Goal: Information Seeking & Learning: Stay updated

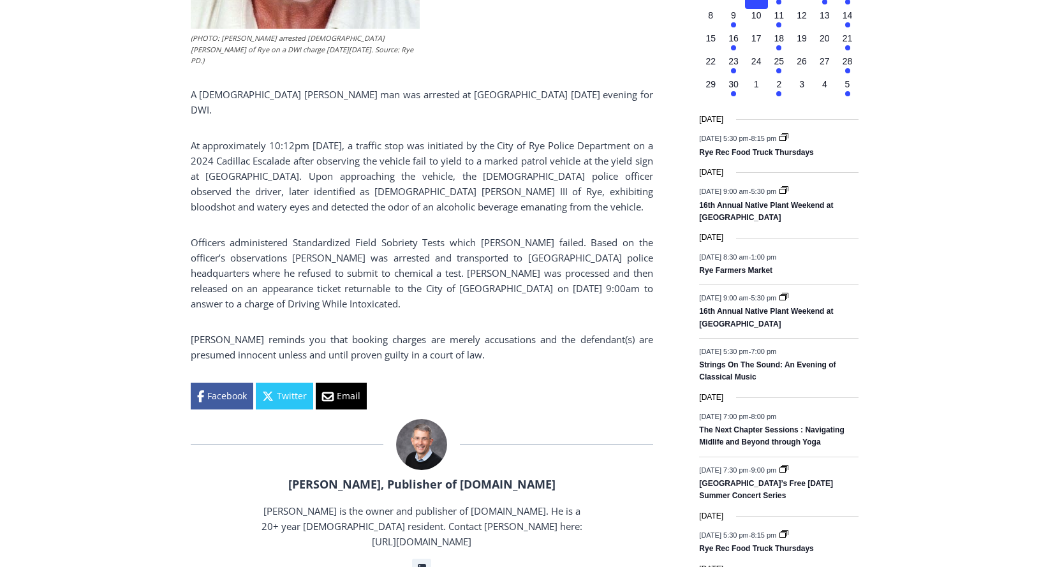
scroll to position [829, 0]
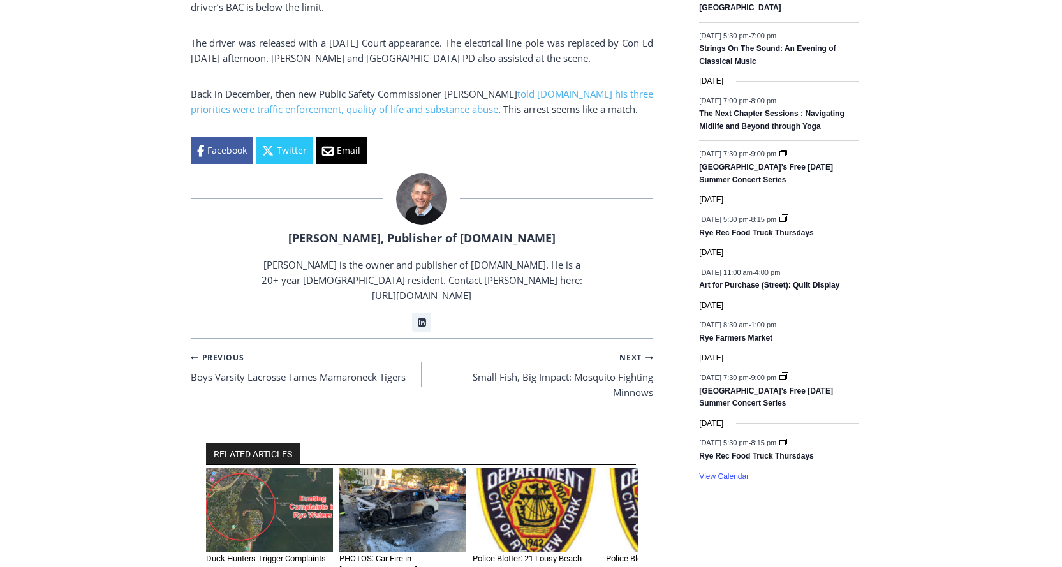
scroll to position [829, 0]
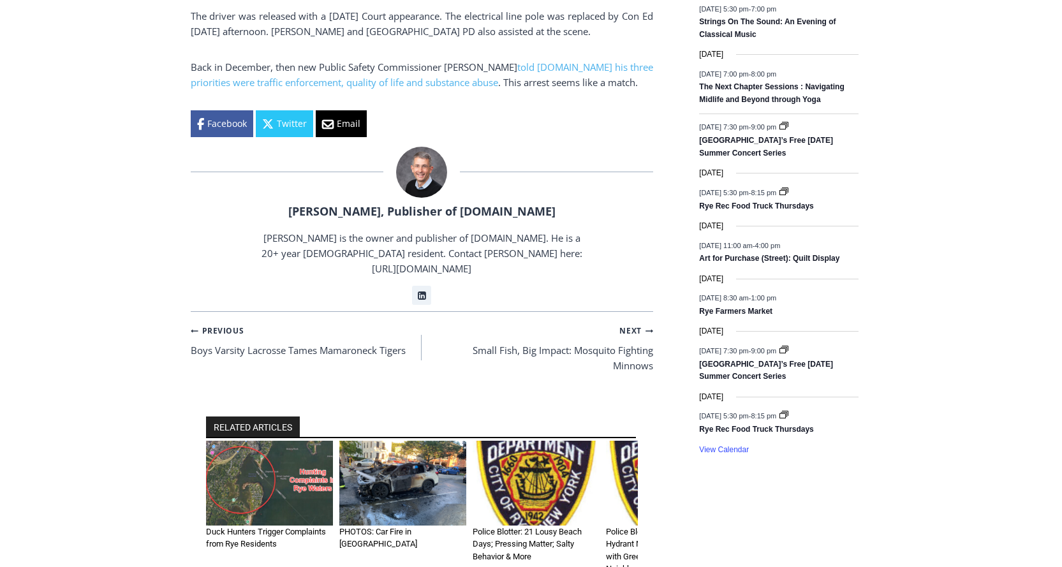
click at [413, 442] on img "2 of 6" at bounding box center [402, 483] width 127 height 85
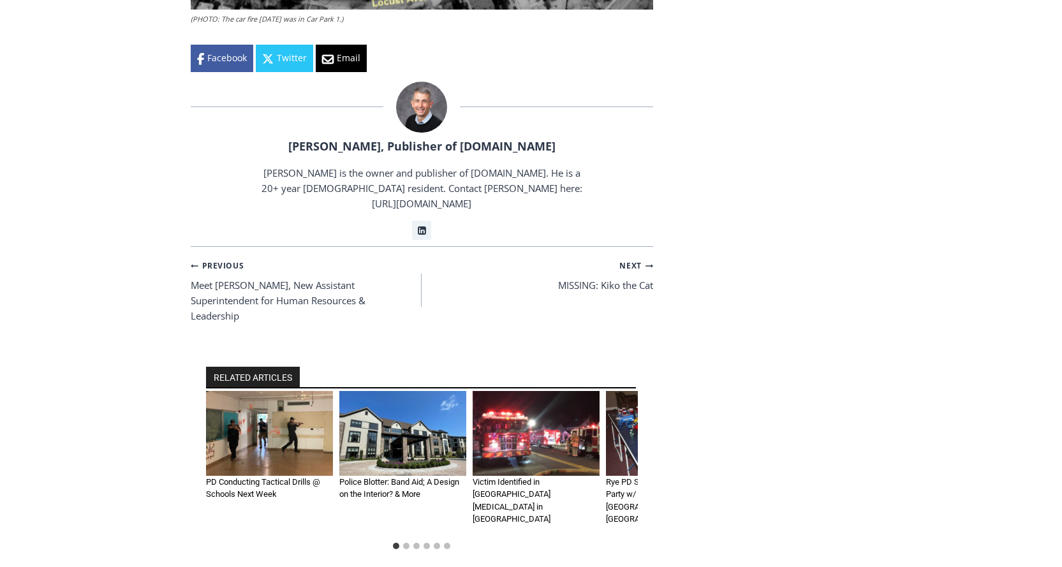
scroll to position [1850, 0]
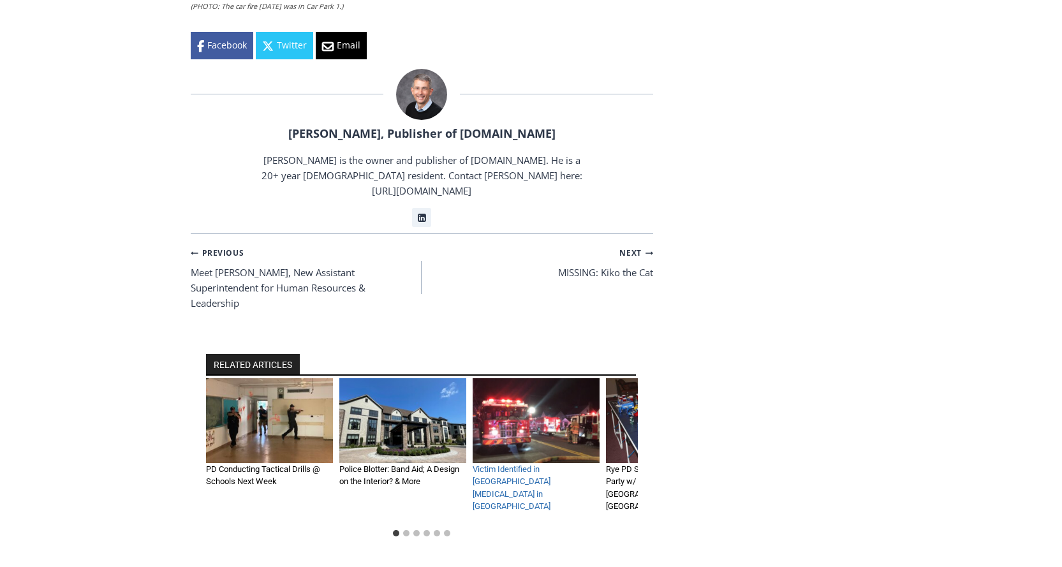
click at [510, 464] on link "Victim Identified in Midland Avenue House Fire in Rye" at bounding box center [512, 487] width 78 height 47
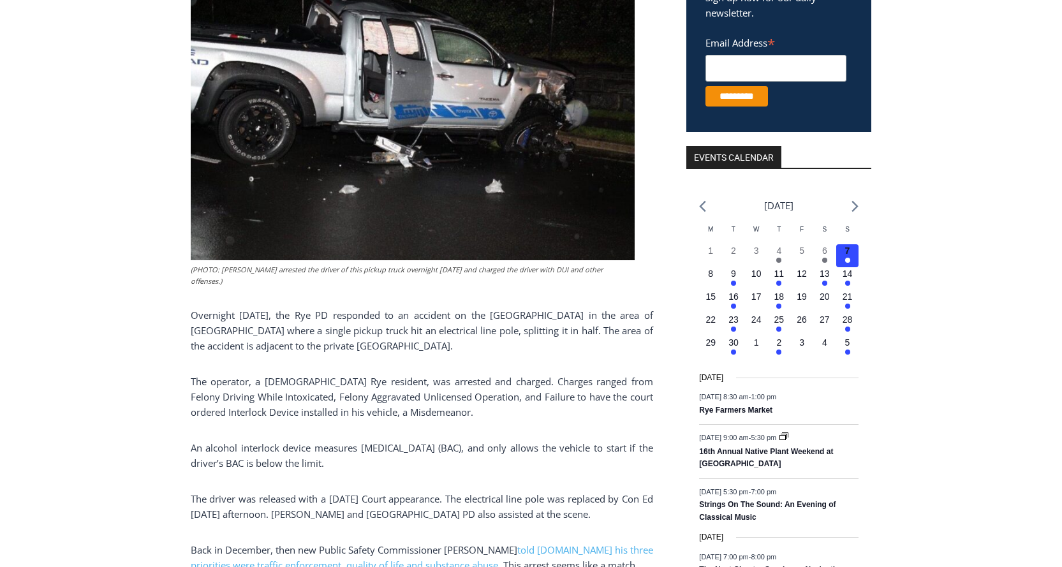
scroll to position [255, 0]
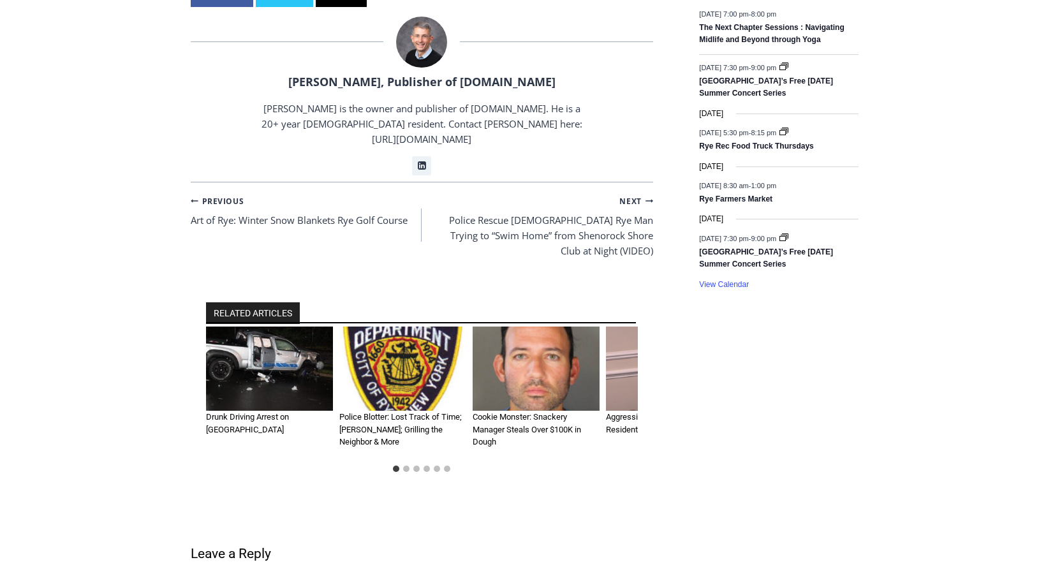
scroll to position [1021, 0]
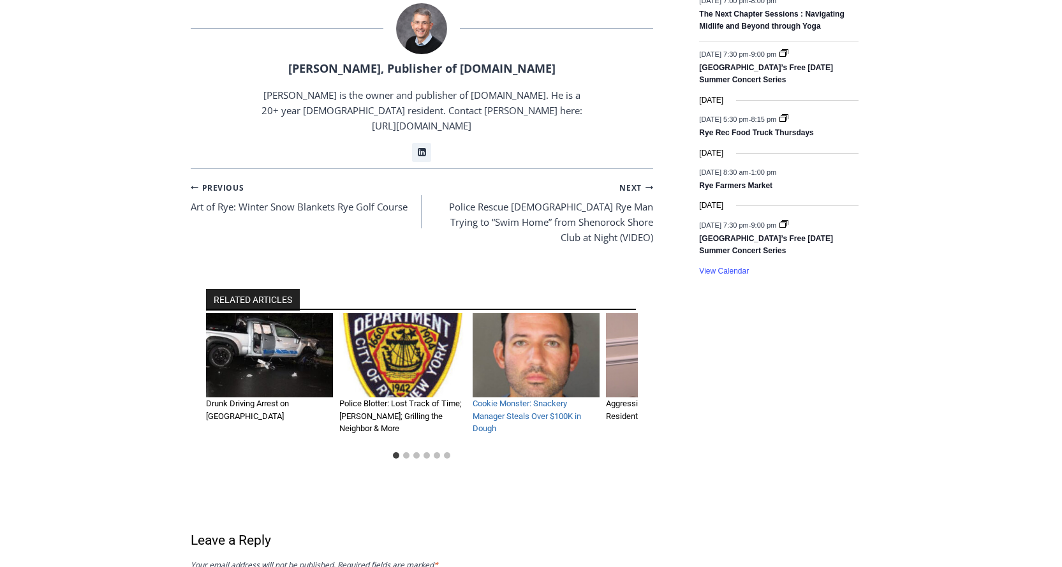
click at [500, 399] on link "Cookie Monster: Snackery Manager Steals Over $100K in Dough" at bounding box center [527, 416] width 108 height 34
